Goal: Task Accomplishment & Management: Manage account settings

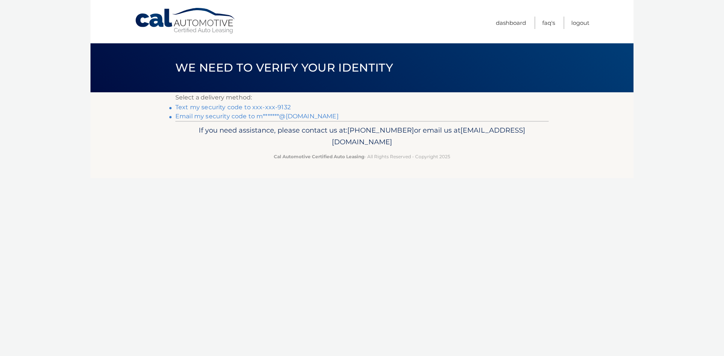
click at [248, 107] on link "Text my security code to xxx-xxx-9132" at bounding box center [232, 107] width 115 height 7
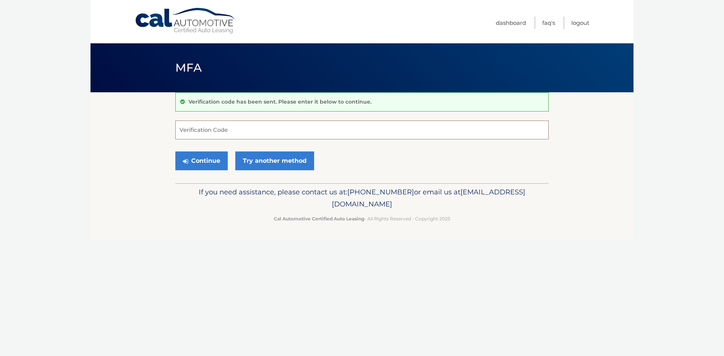
click at [240, 133] on input "Verification Code" at bounding box center [361, 130] width 373 height 19
type input "358700"
click at [175, 152] on button "Continue" at bounding box center [201, 161] width 52 height 19
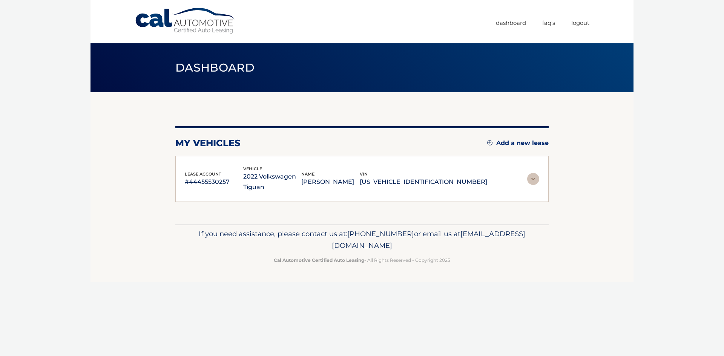
click at [184, 218] on div "my vehicles Add a new lease lease account #44455530257 vehicle 2022 Volkswagen …" at bounding box center [361, 158] width 373 height 132
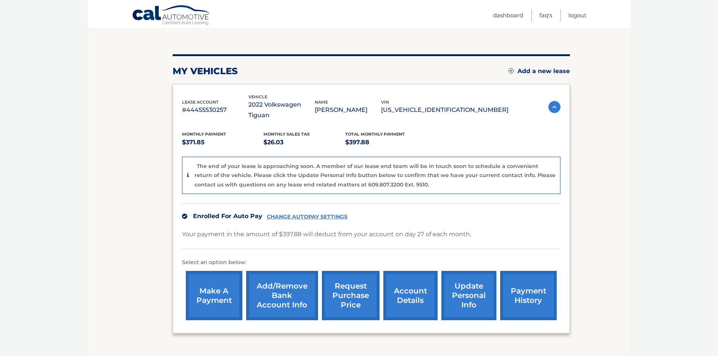
scroll to position [75, 0]
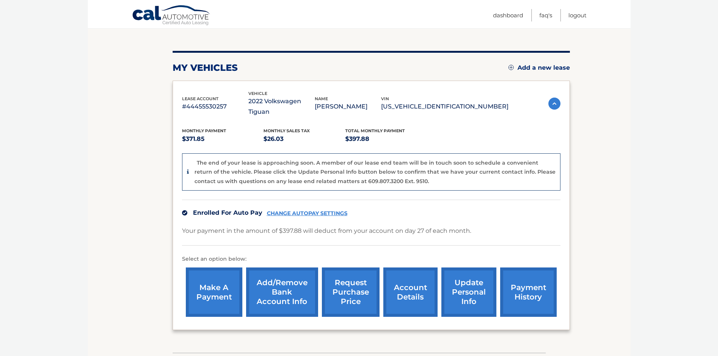
click at [414, 276] on link "account details" at bounding box center [410, 292] width 54 height 49
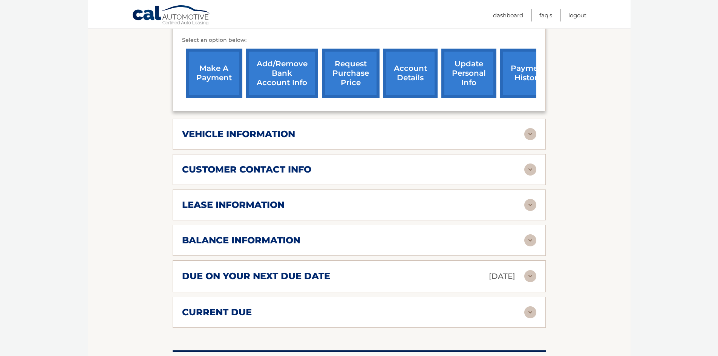
scroll to position [302, 0]
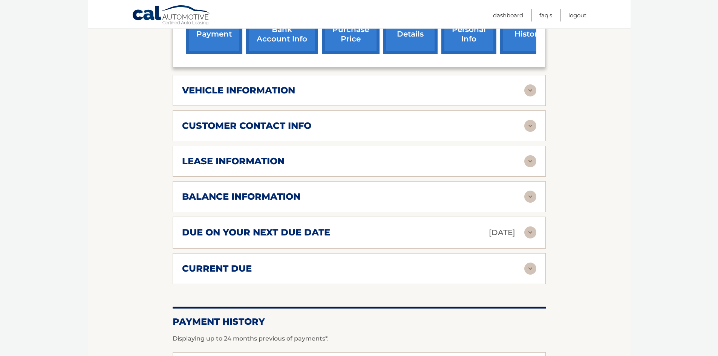
click at [290, 164] on div "lease information" at bounding box center [353, 161] width 342 height 11
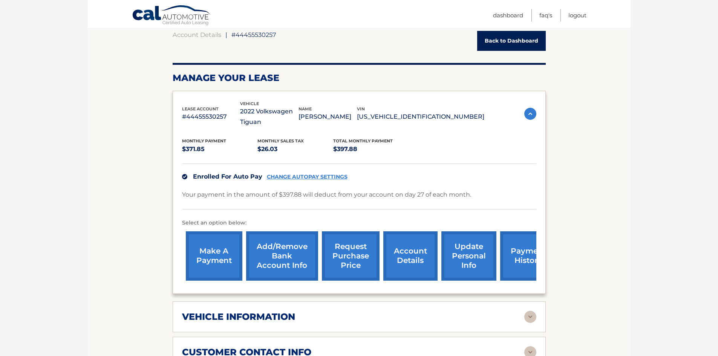
scroll to position [0, 0]
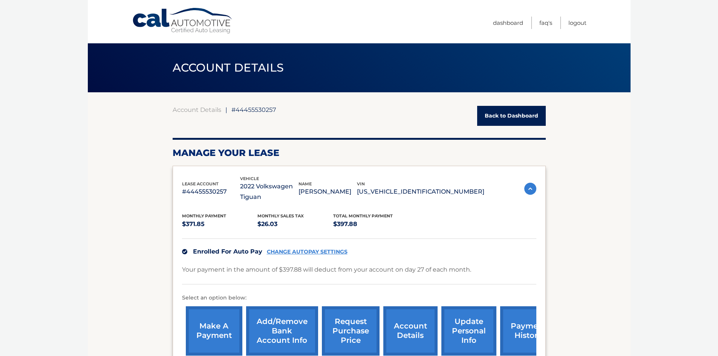
click at [531, 187] on img at bounding box center [530, 189] width 12 height 12
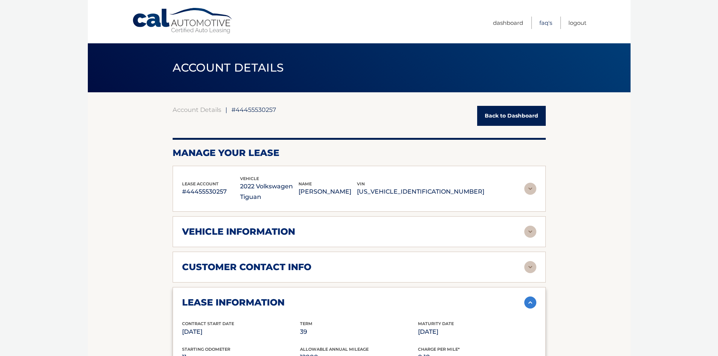
click at [547, 23] on link "FAQ's" at bounding box center [545, 23] width 13 height 12
